Goal: Transaction & Acquisition: Purchase product/service

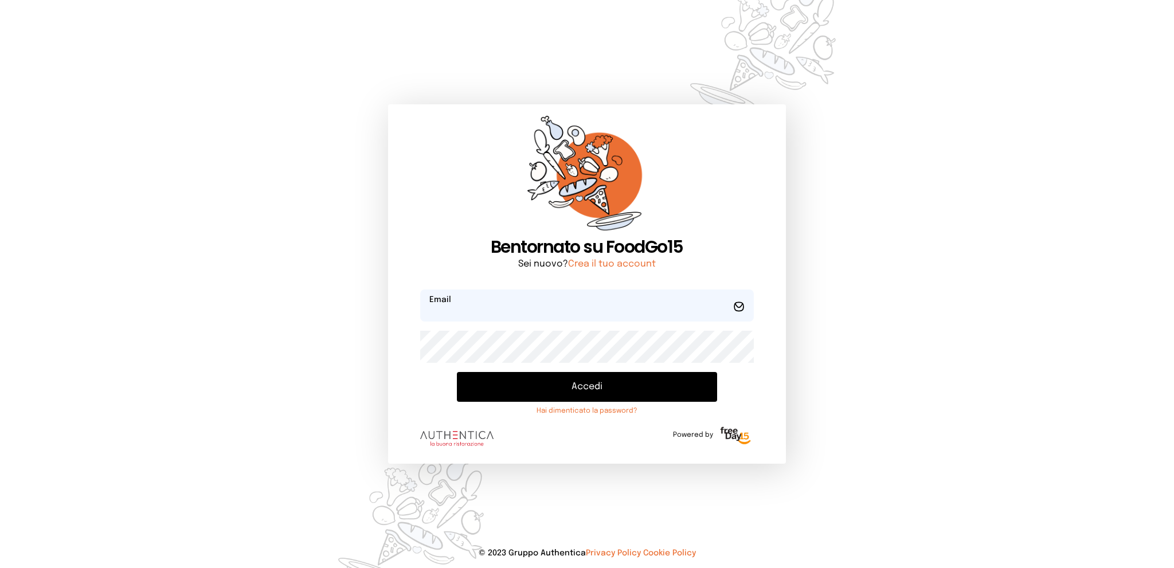
type input "**********"
click at [579, 383] on button "Accedi" at bounding box center [587, 387] width 260 height 30
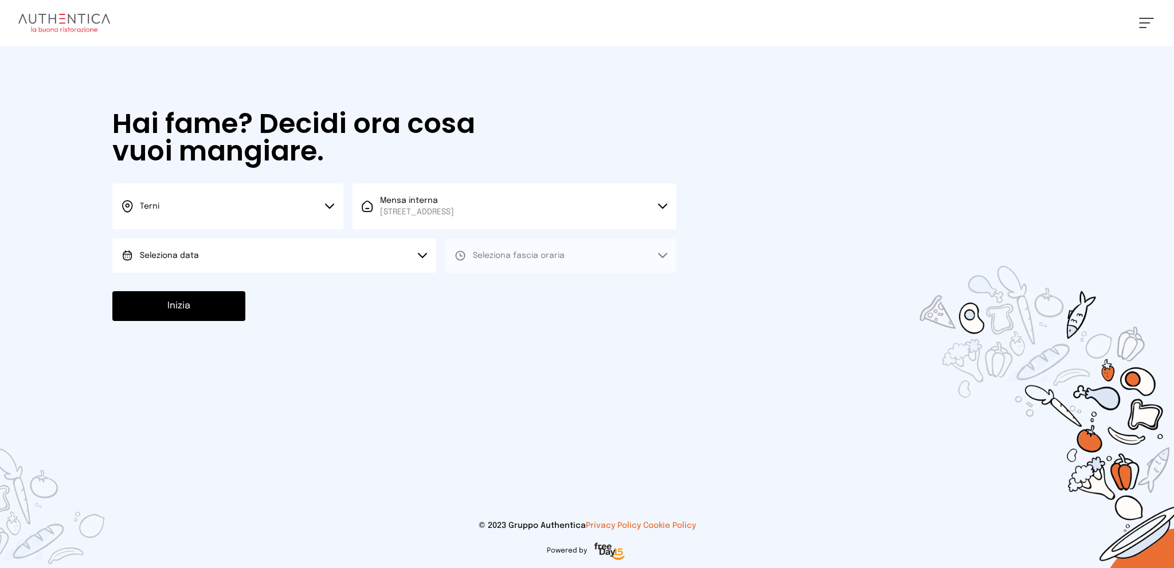
click at [339, 257] on button "Seleziona data" at bounding box center [274, 255] width 324 height 34
click at [335, 285] on li "[DATE], [DATE]" at bounding box center [274, 288] width 324 height 30
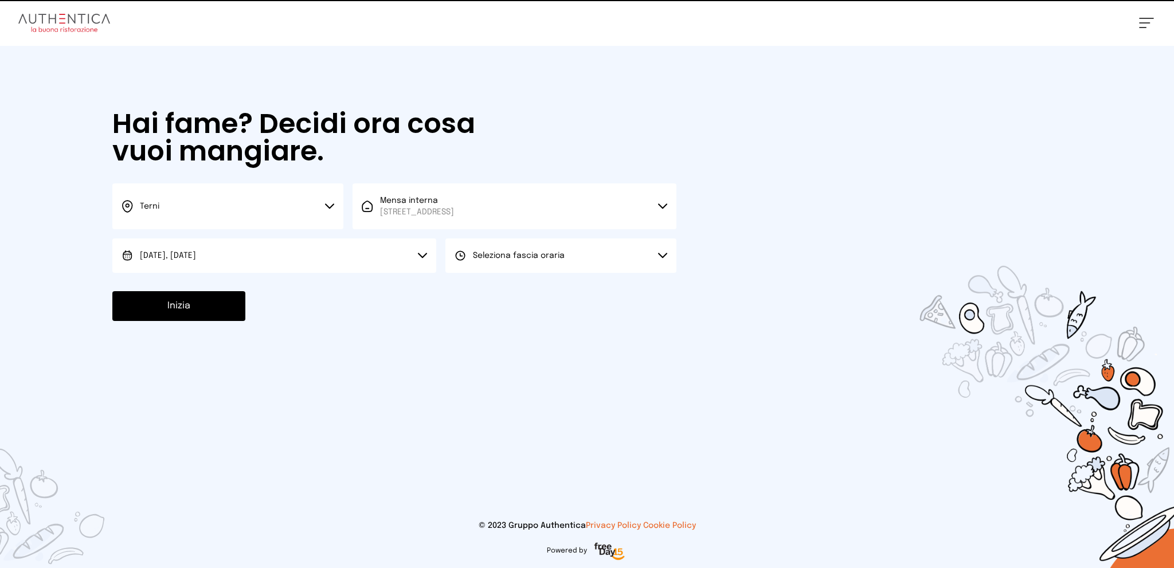
click at [492, 264] on button "Seleziona fascia oraria" at bounding box center [560, 255] width 231 height 34
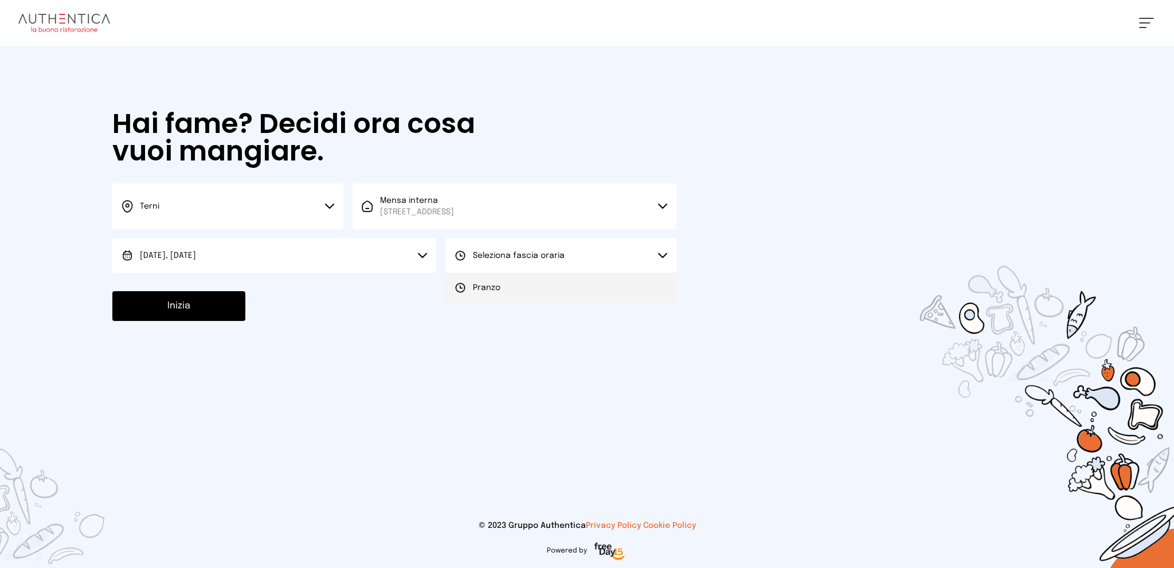
click at [495, 284] on span "Pranzo" at bounding box center [487, 287] width 28 height 11
click at [194, 300] on button "Inizia" at bounding box center [178, 306] width 133 height 30
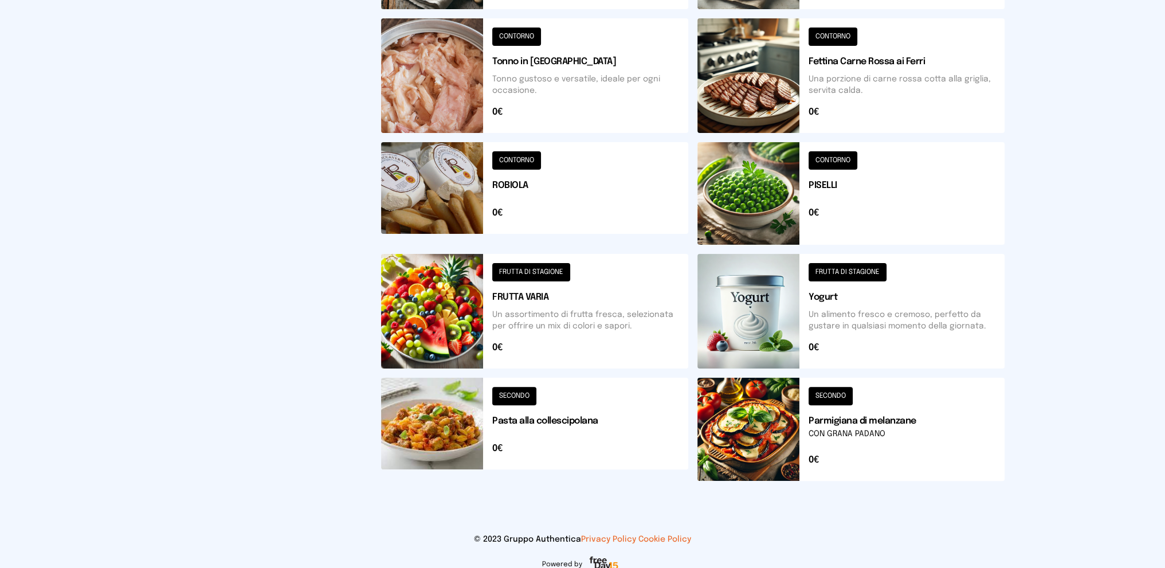
scroll to position [357, 0]
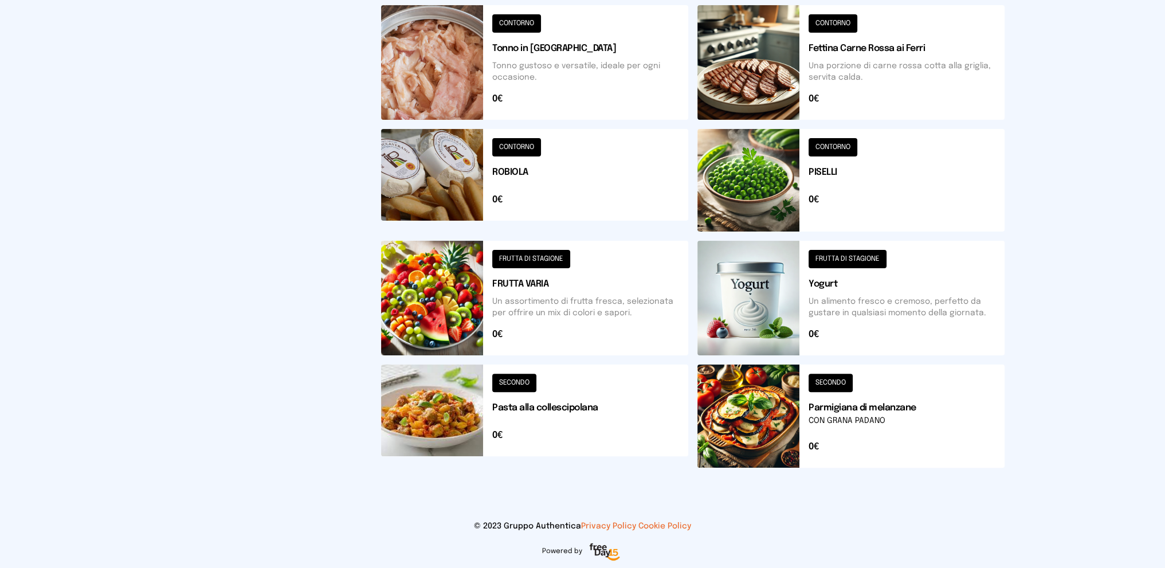
click at [582, 385] on button at bounding box center [534, 416] width 307 height 103
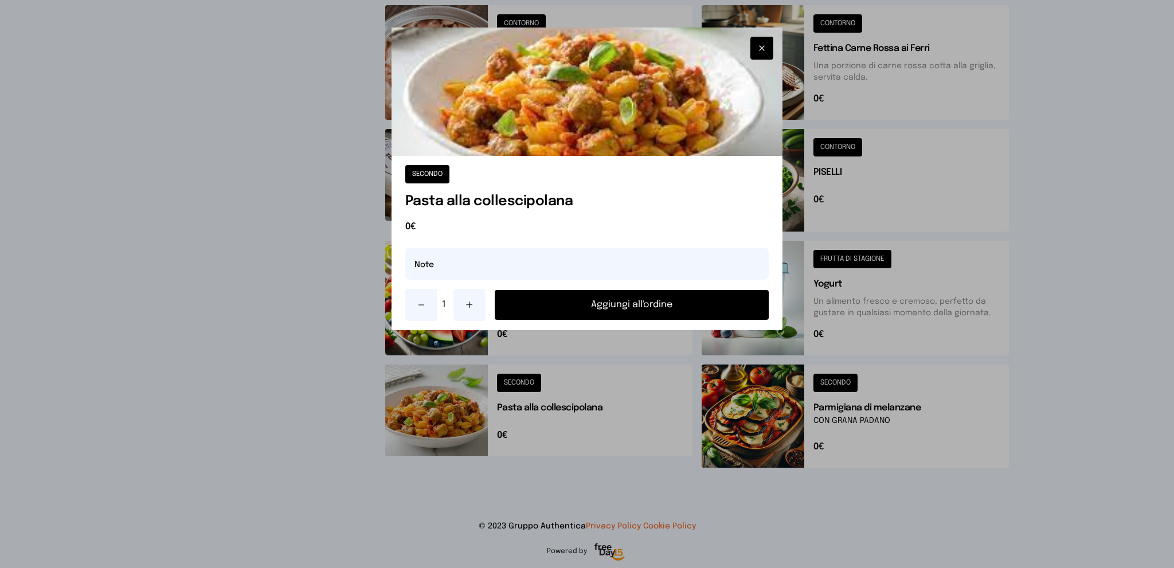
click at [555, 300] on button "Aggiungi all'ordine" at bounding box center [632, 305] width 275 height 30
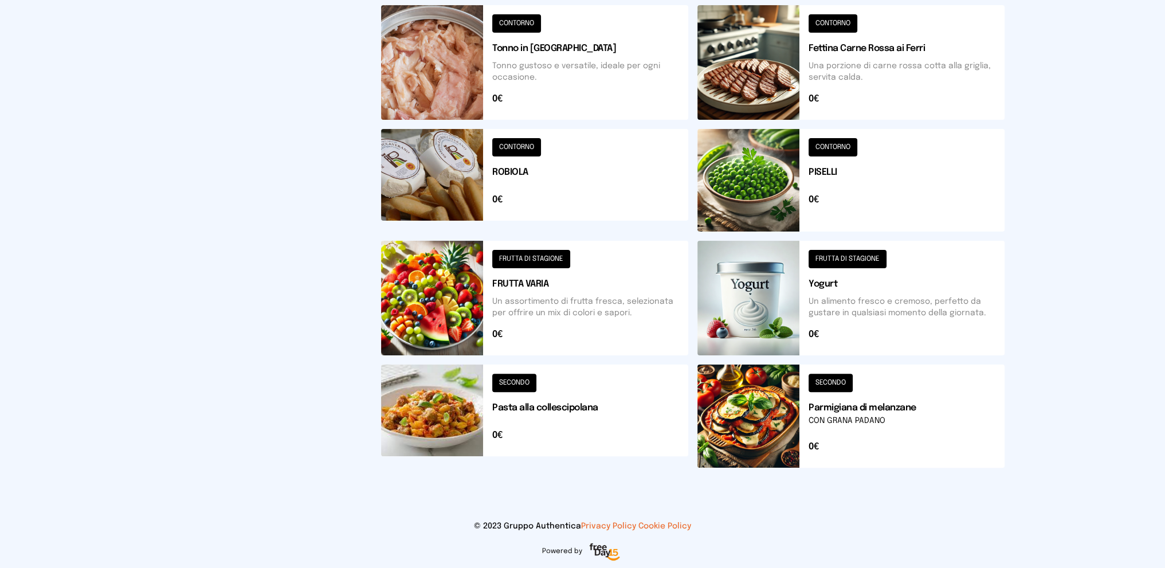
click at [913, 437] on button at bounding box center [851, 416] width 307 height 103
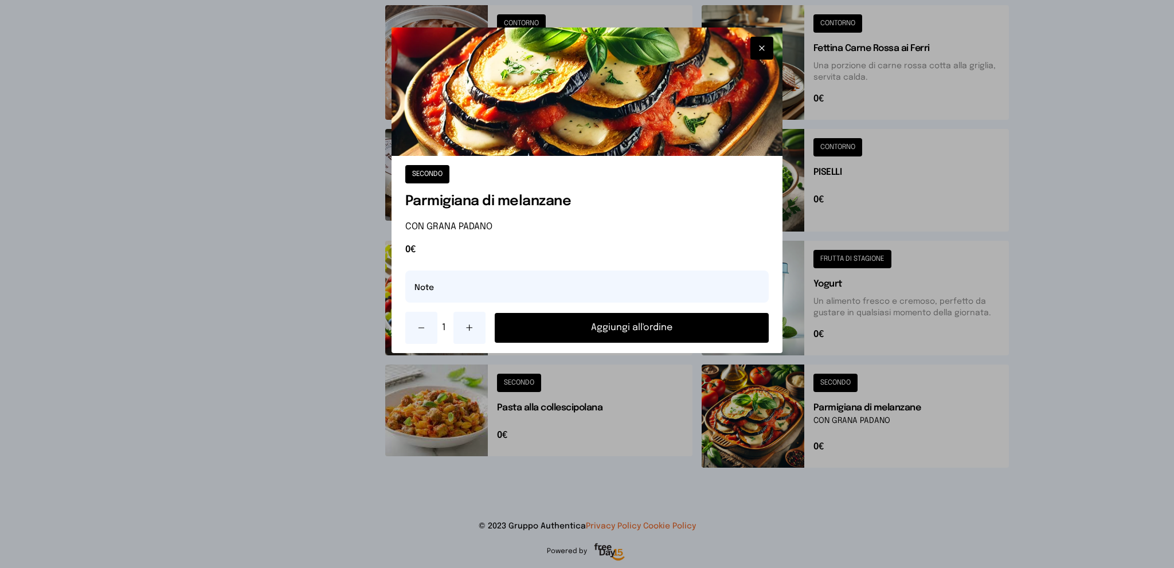
click at [628, 331] on button "Aggiungi all'ordine" at bounding box center [632, 328] width 275 height 30
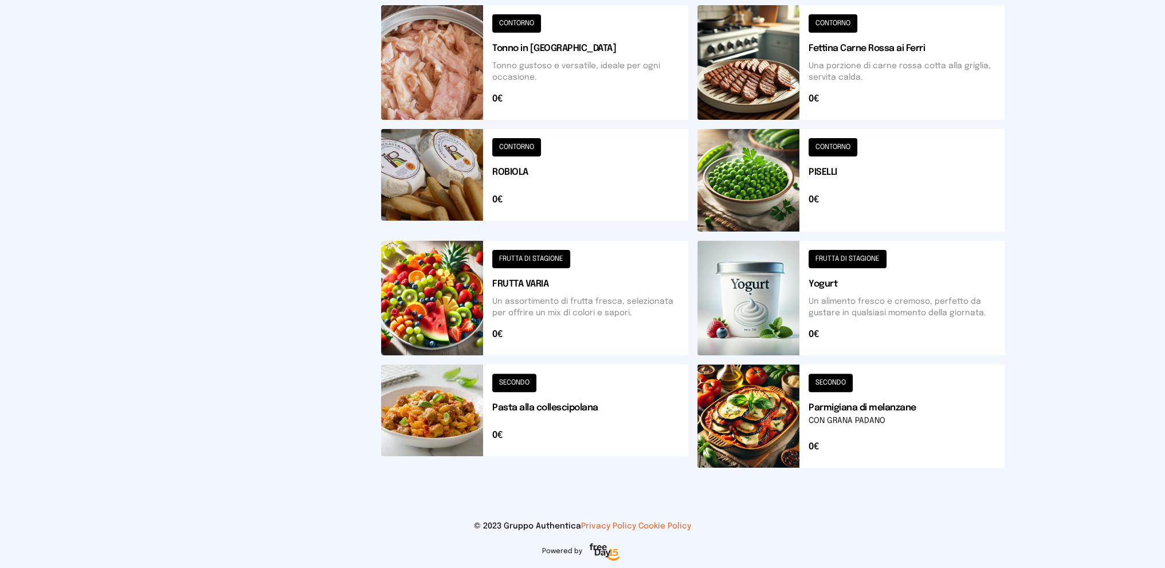
click at [885, 193] on button at bounding box center [851, 180] width 307 height 103
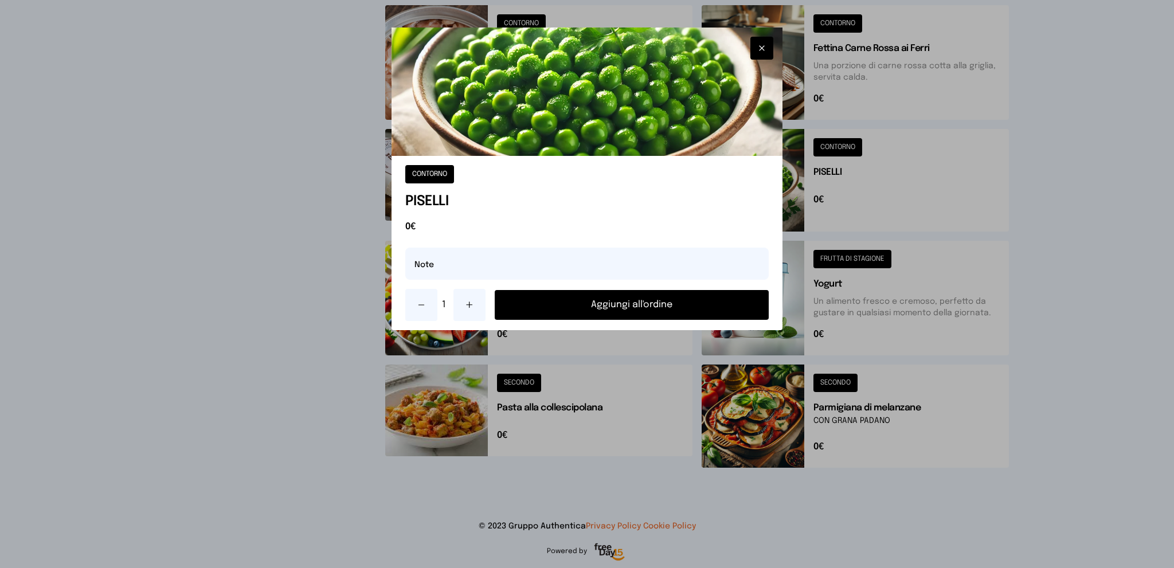
click at [645, 301] on button "Aggiungi all'ordine" at bounding box center [632, 305] width 275 height 30
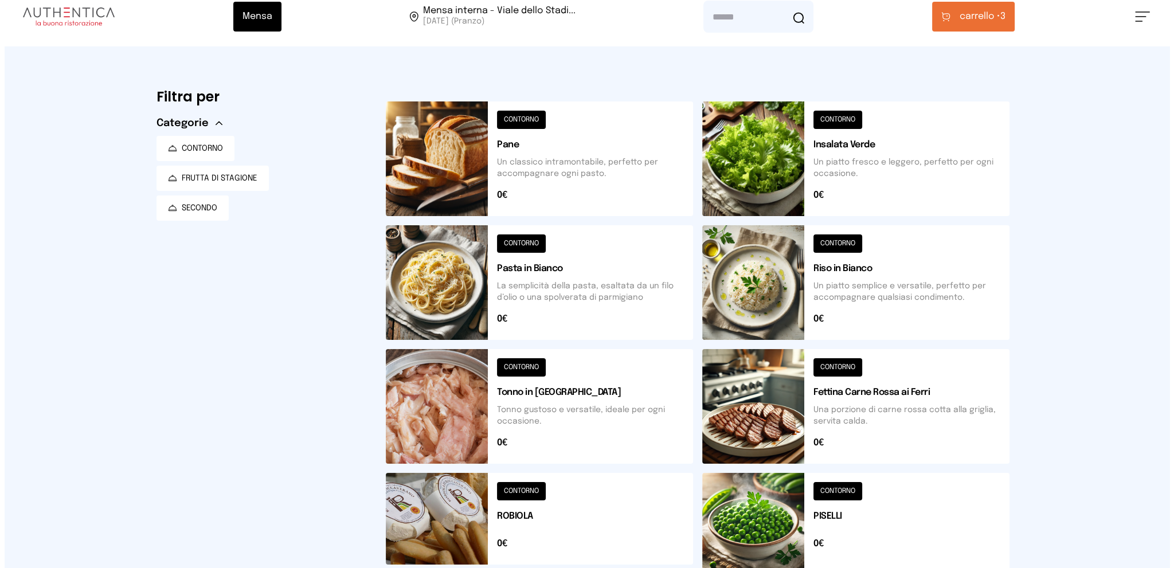
scroll to position [0, 0]
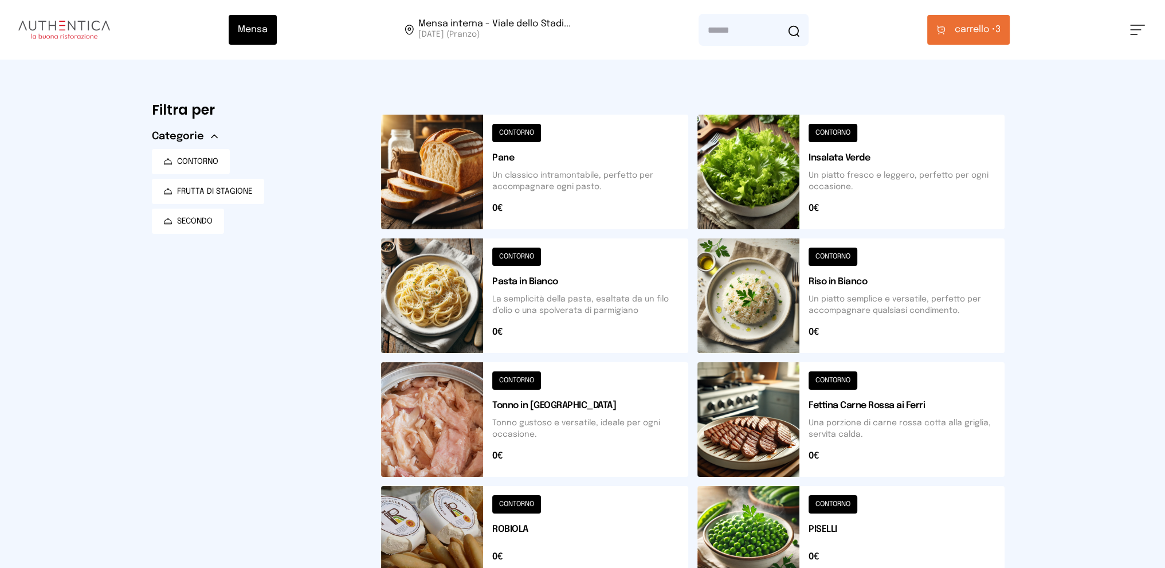
click at [968, 21] on button "carrello • 3" at bounding box center [968, 30] width 83 height 30
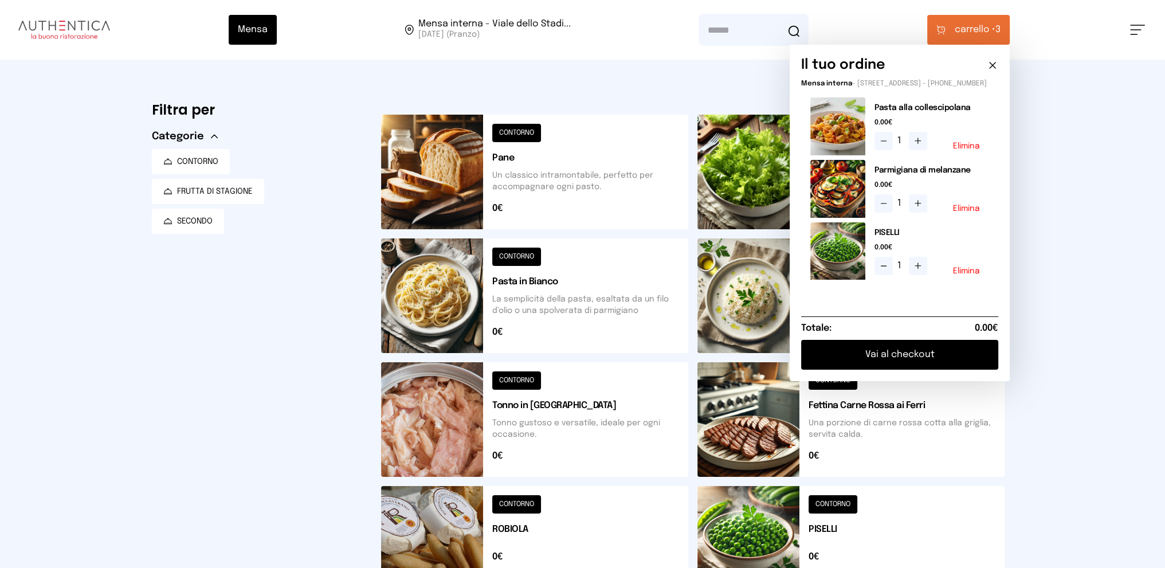
click at [888, 363] on button "Vai al checkout" at bounding box center [899, 355] width 197 height 30
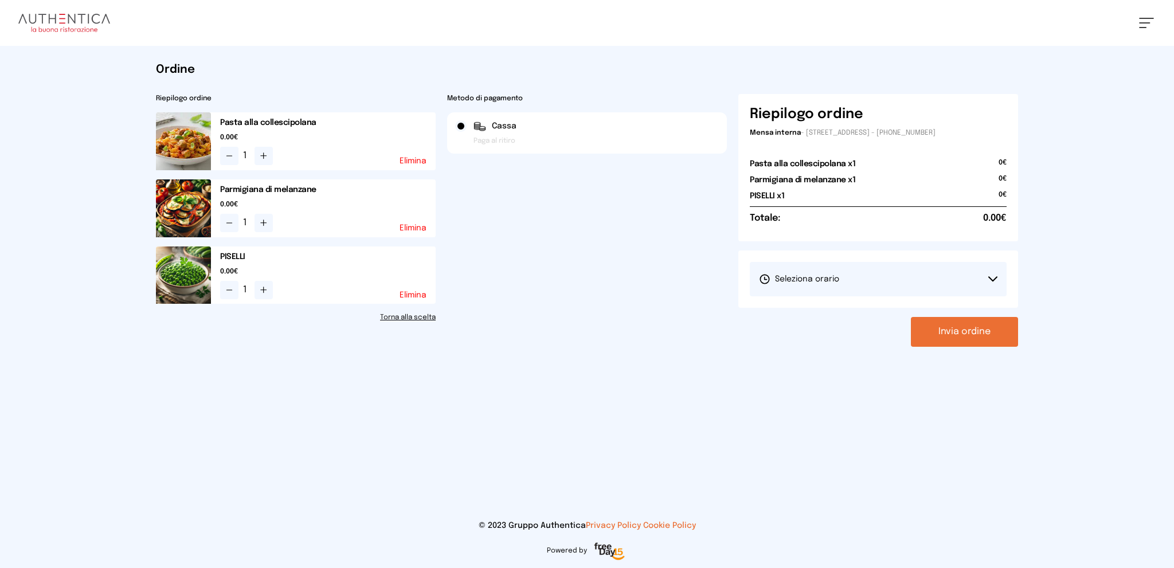
click at [816, 285] on button "Seleziona orario" at bounding box center [878, 279] width 257 height 34
click at [821, 310] on span "1° Turno (13:00 - 15:00)" at bounding box center [802, 311] width 87 height 11
click at [969, 335] on button "Invia ordine" at bounding box center [964, 332] width 107 height 30
